Goal: Task Accomplishment & Management: Manage account settings

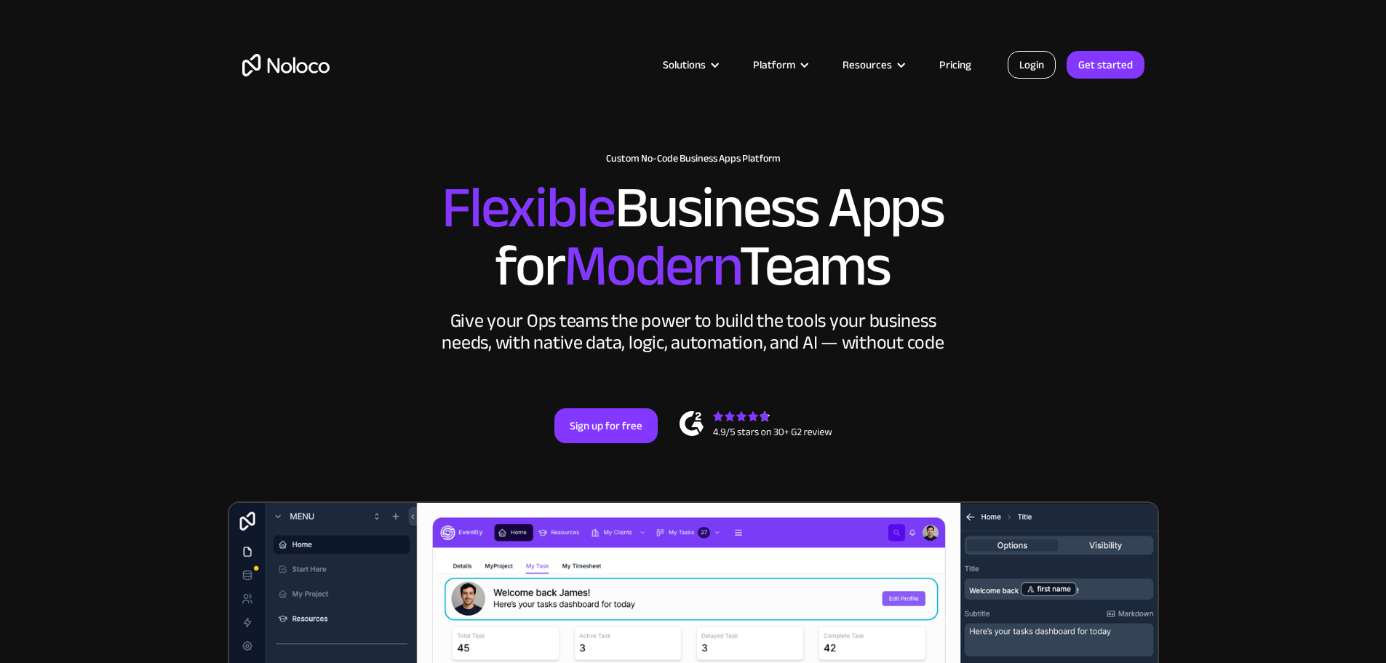
click at [1034, 69] on link "Login" at bounding box center [1032, 65] width 48 height 28
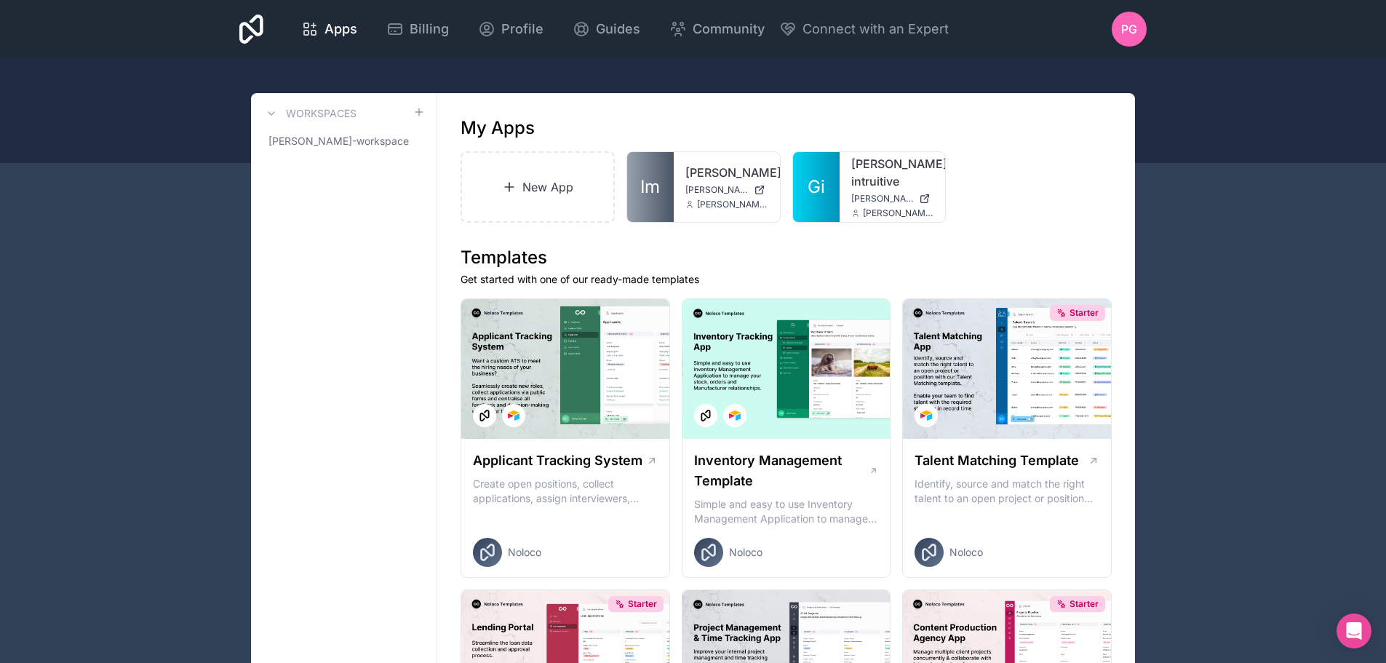
click at [1190, 139] on div at bounding box center [693, 110] width 1386 height 105
click at [1139, 25] on div "PG" at bounding box center [1129, 29] width 35 height 35
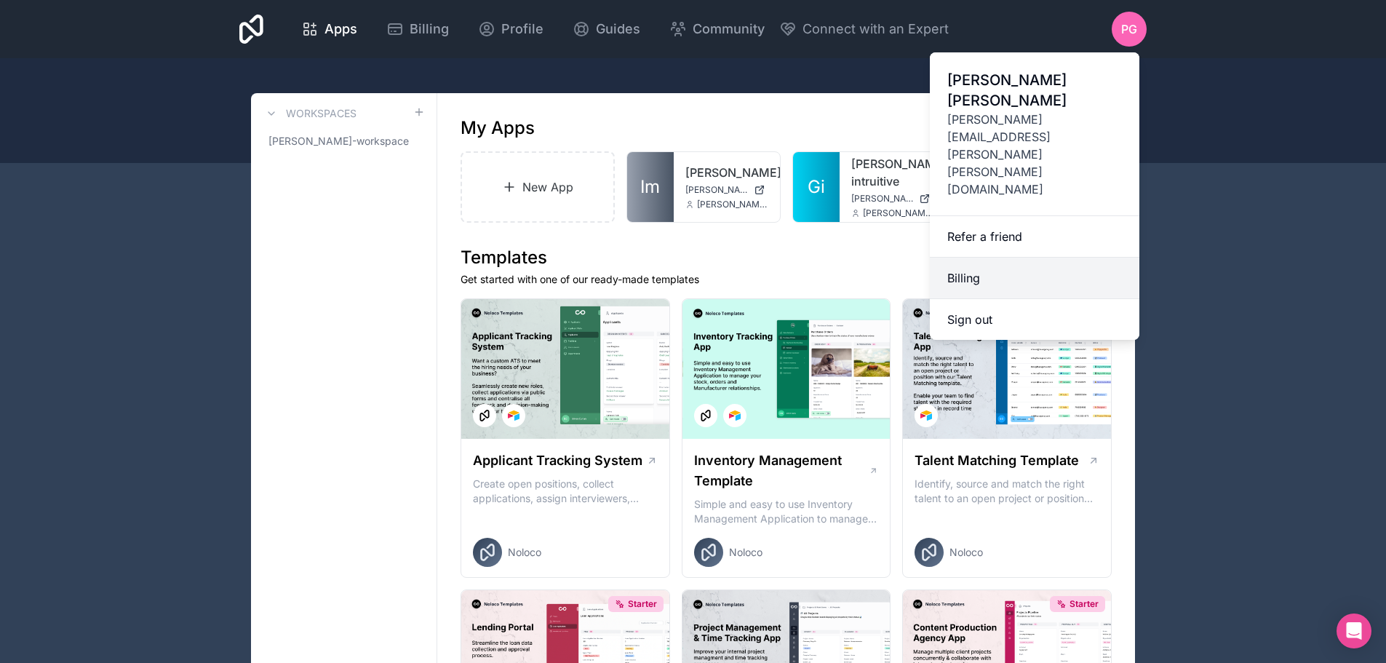
click at [989, 258] on link "Billing" at bounding box center [1035, 278] width 210 height 41
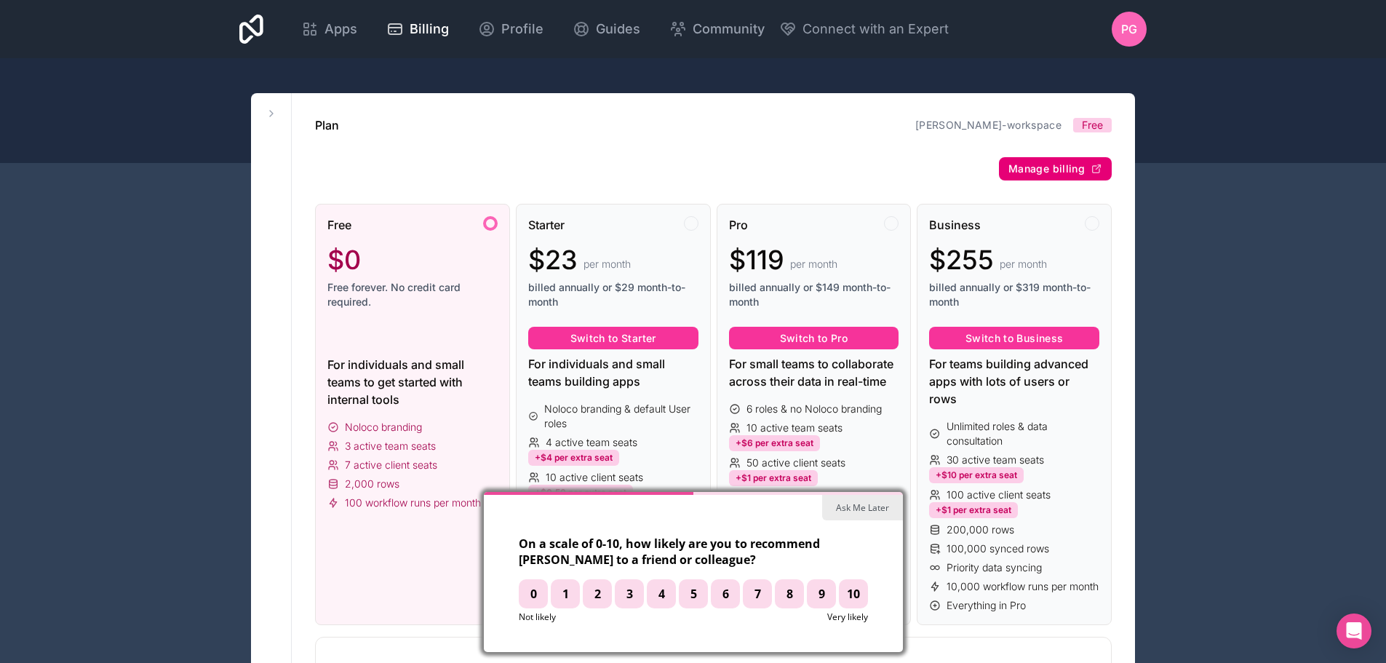
click at [1049, 170] on span "Manage billing" at bounding box center [1046, 168] width 76 height 13
